Goal: Browse casually: Explore the website without a specific task or goal

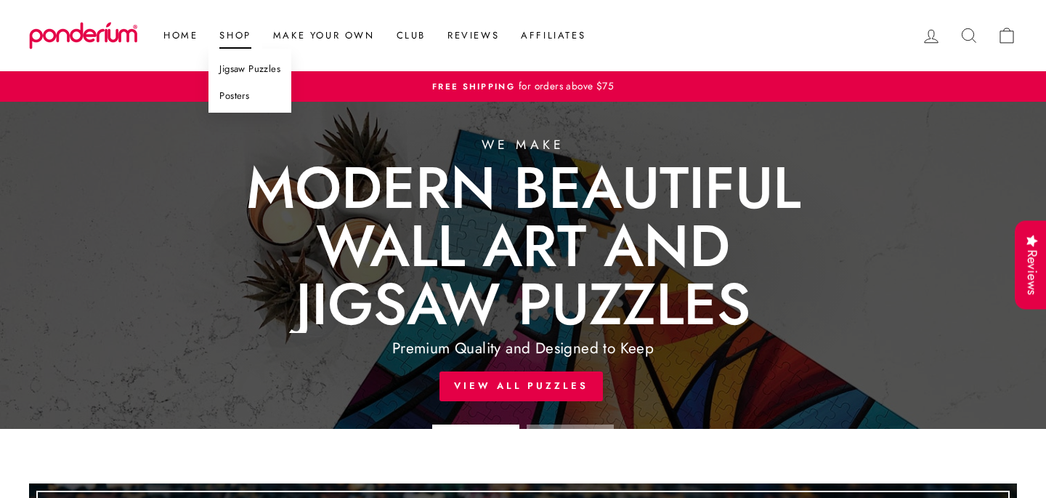
click at [238, 70] on link "Jigsaw Puzzles" at bounding box center [250, 69] width 83 height 27
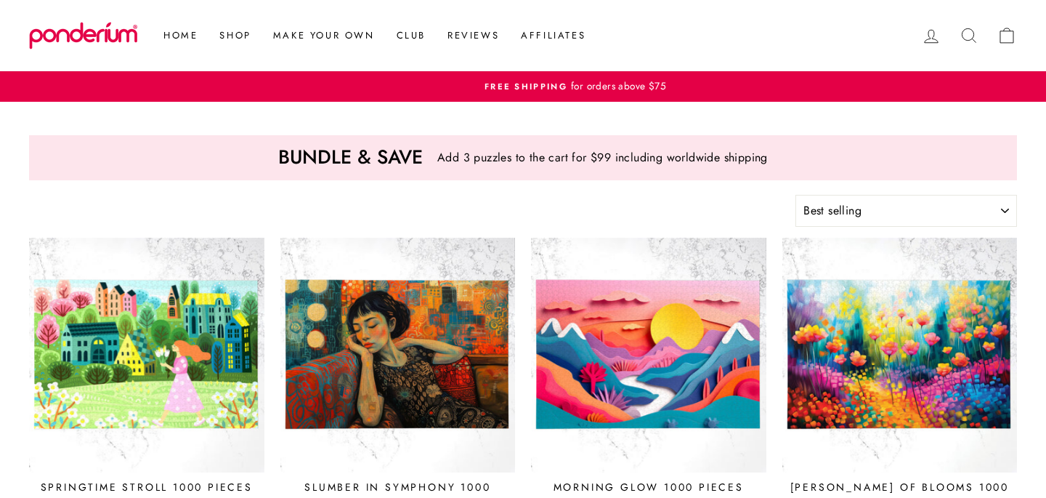
select select "best-selling"
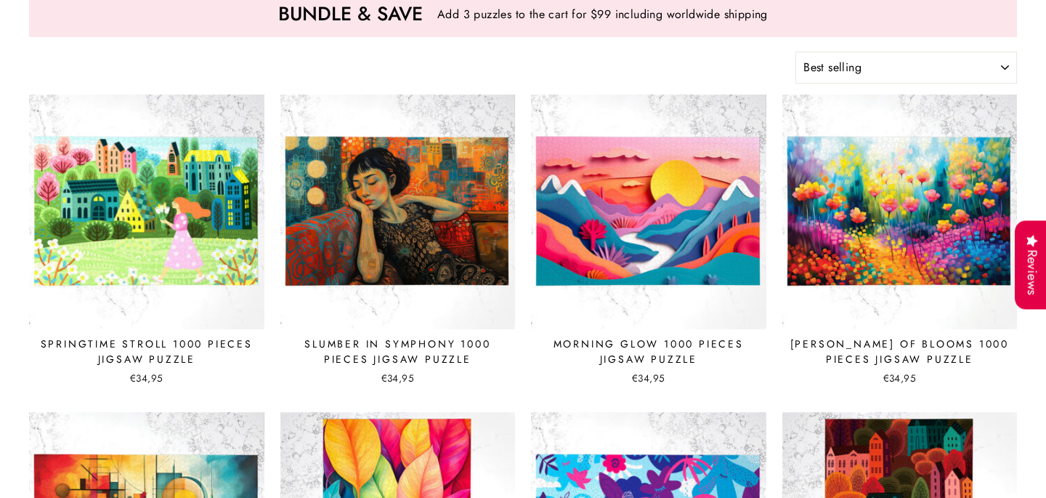
scroll to position [144, 0]
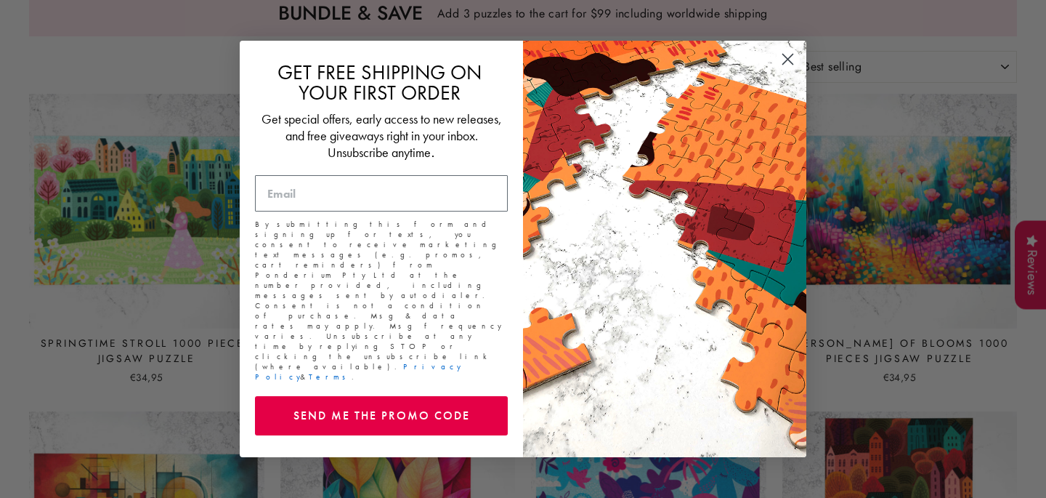
click at [790, 65] on icon "Close dialog" at bounding box center [788, 59] width 10 height 10
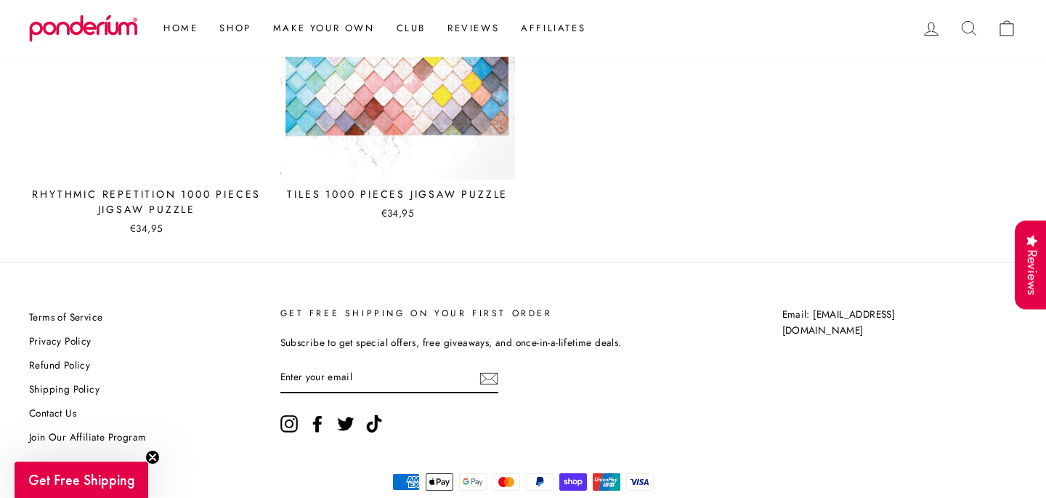
scroll to position [6374, 0]
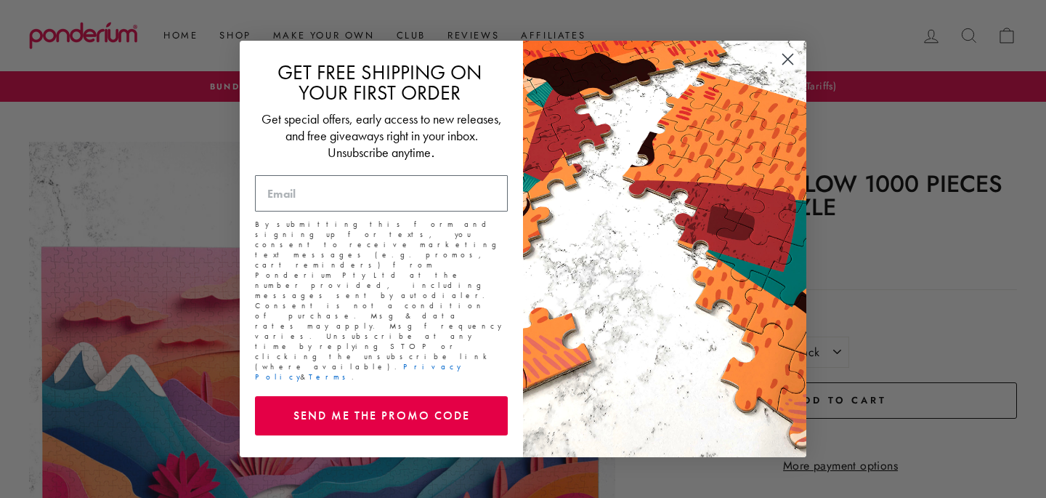
click at [795, 71] on circle "Close dialog" at bounding box center [788, 59] width 24 height 24
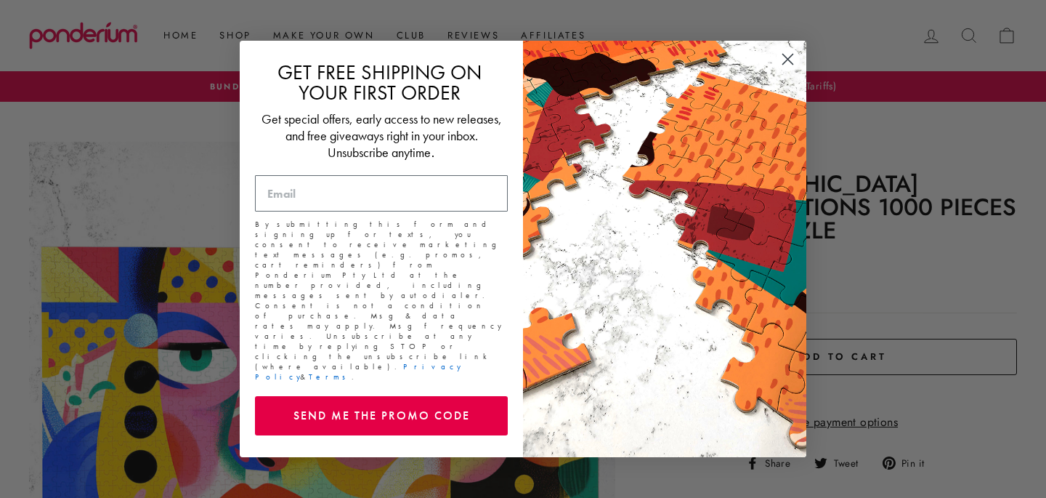
click at [790, 71] on circle "Close dialog" at bounding box center [788, 59] width 24 height 24
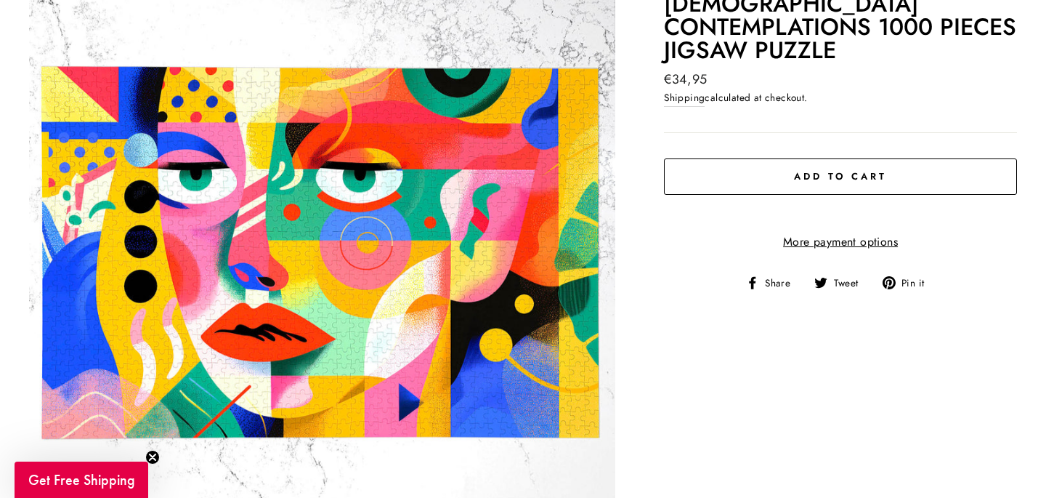
scroll to position [178, 0]
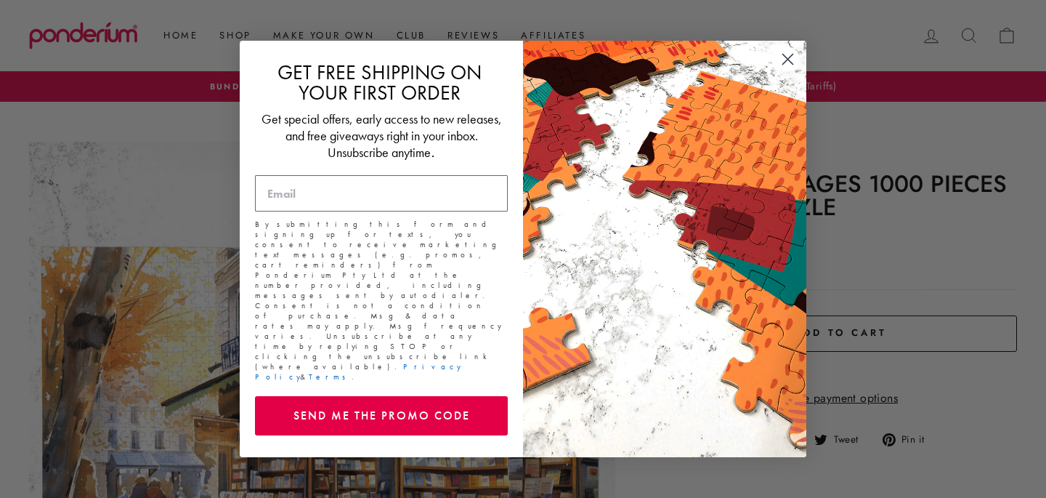
click at [786, 71] on circle "Close dialog" at bounding box center [788, 59] width 24 height 24
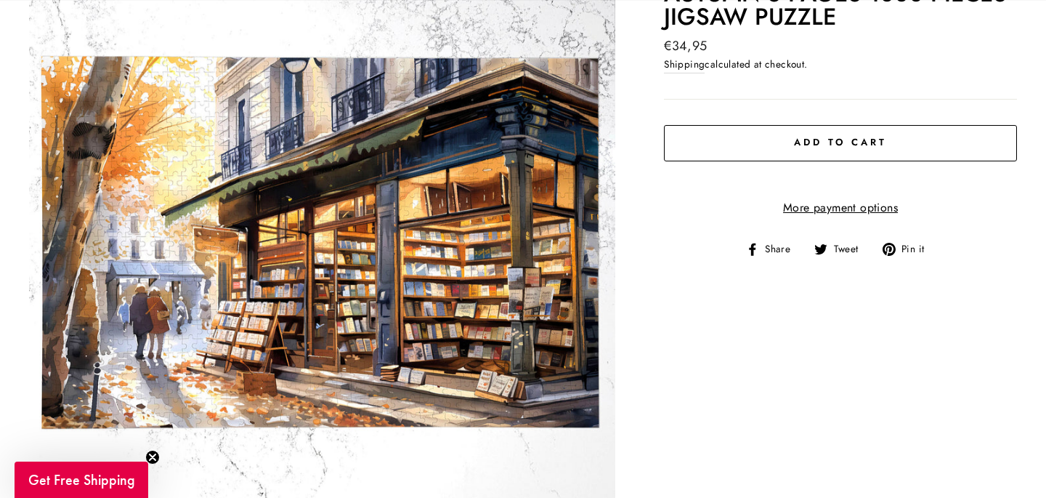
scroll to position [195, 0]
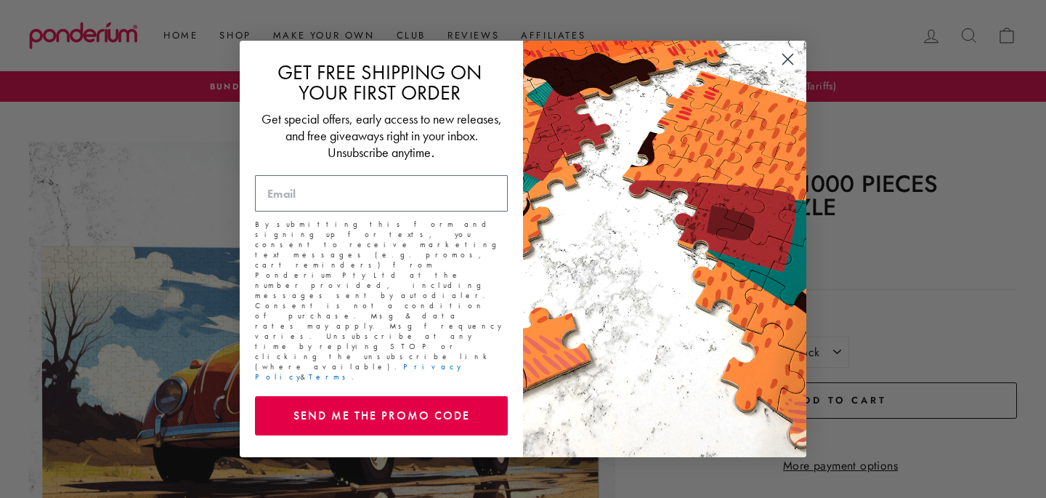
click at [777, 70] on circle "Close dialog" at bounding box center [788, 59] width 24 height 24
